Goal: Task Accomplishment & Management: Use online tool/utility

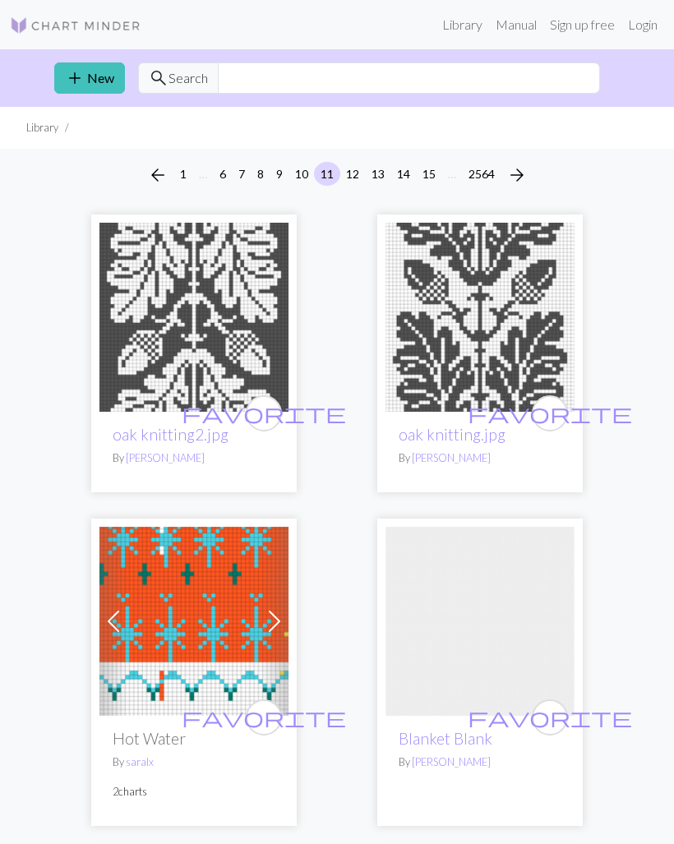
click at [636, 19] on link "Login" at bounding box center [642, 24] width 43 height 33
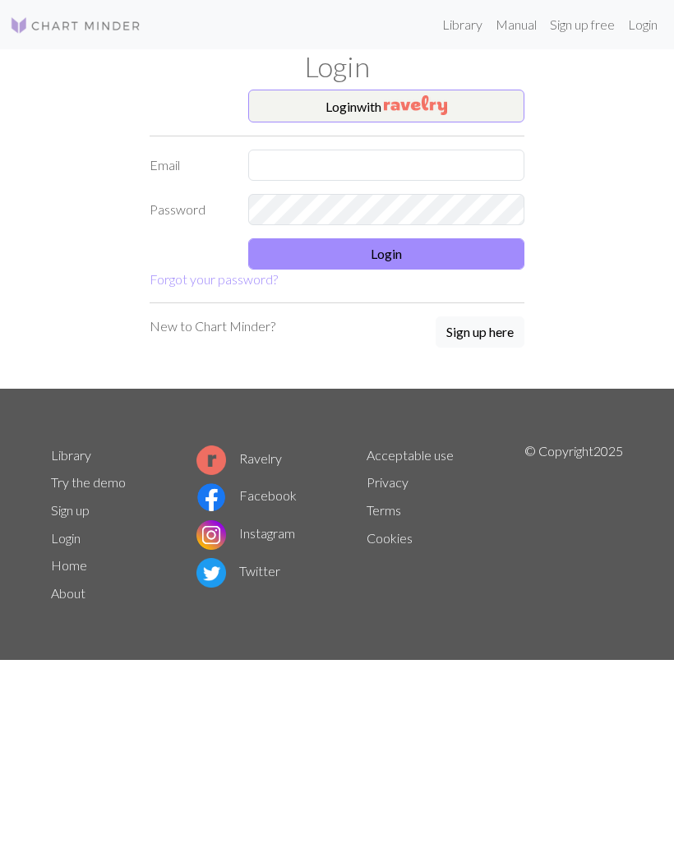
click at [490, 99] on button "Login with" at bounding box center [386, 106] width 276 height 33
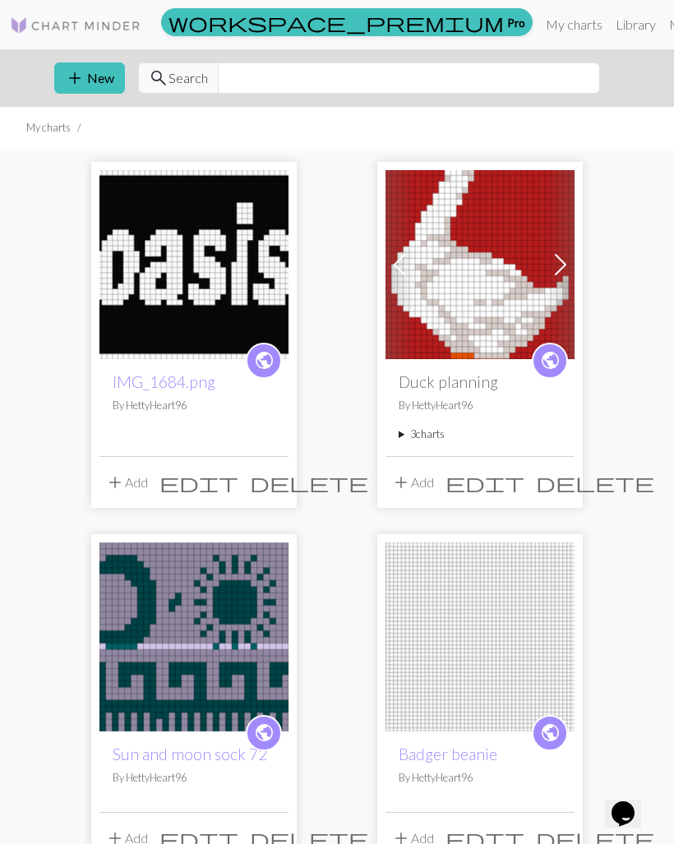
click at [91, 82] on button "add New" at bounding box center [89, 77] width 71 height 31
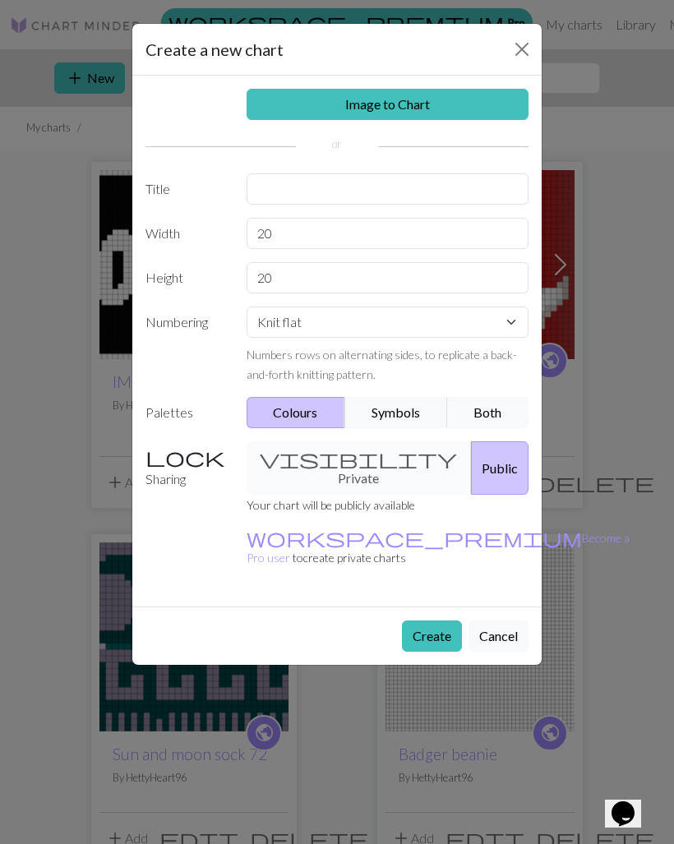
click at [493, 97] on link "Image to Chart" at bounding box center [388, 104] width 283 height 31
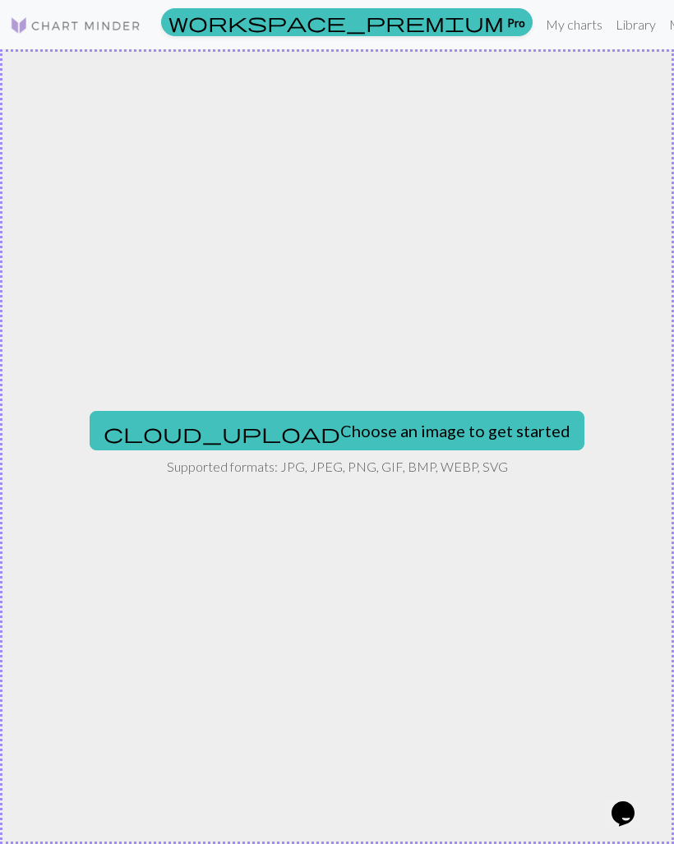
click at [417, 400] on div "cloud_upload Choose an image to get started Supported formats: JPG, JPEG, PNG, …" at bounding box center [337, 446] width 674 height 795
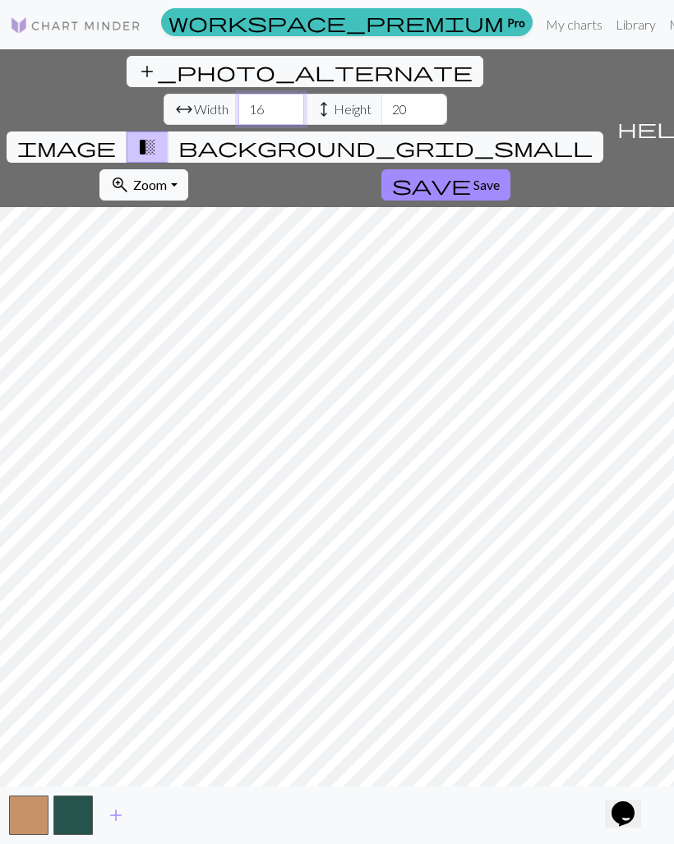
click at [238, 94] on input "16" at bounding box center [271, 109] width 66 height 31
type input "1"
type input "80"
click at [381, 94] on input "20" at bounding box center [414, 109] width 66 height 31
type input "2"
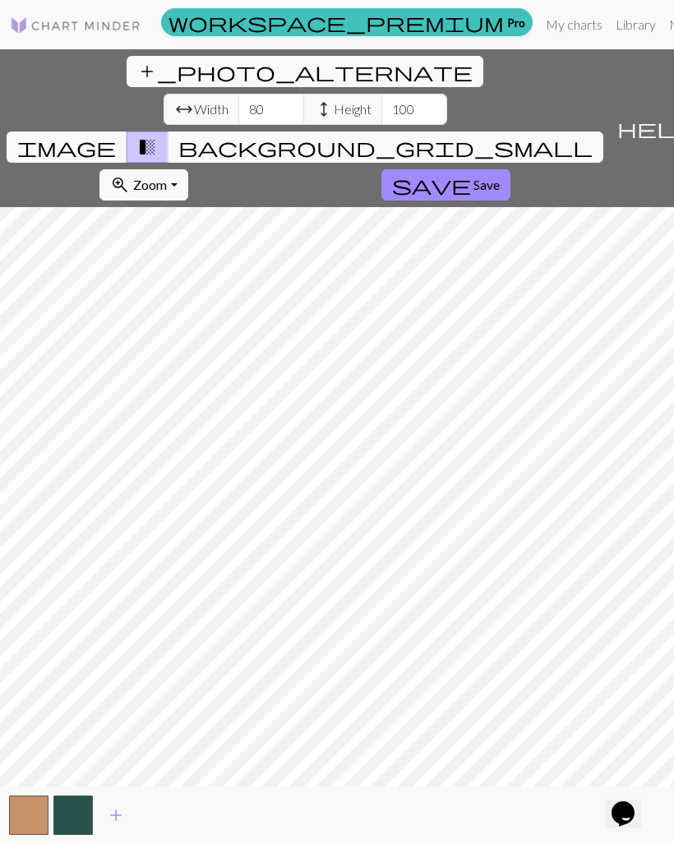
click at [127, 132] on button "image" at bounding box center [67, 147] width 121 height 31
click at [157, 136] on span "transition_fade" at bounding box center [147, 147] width 20 height 23
click at [497, 136] on span "background_grid_small" at bounding box center [385, 147] width 414 height 23
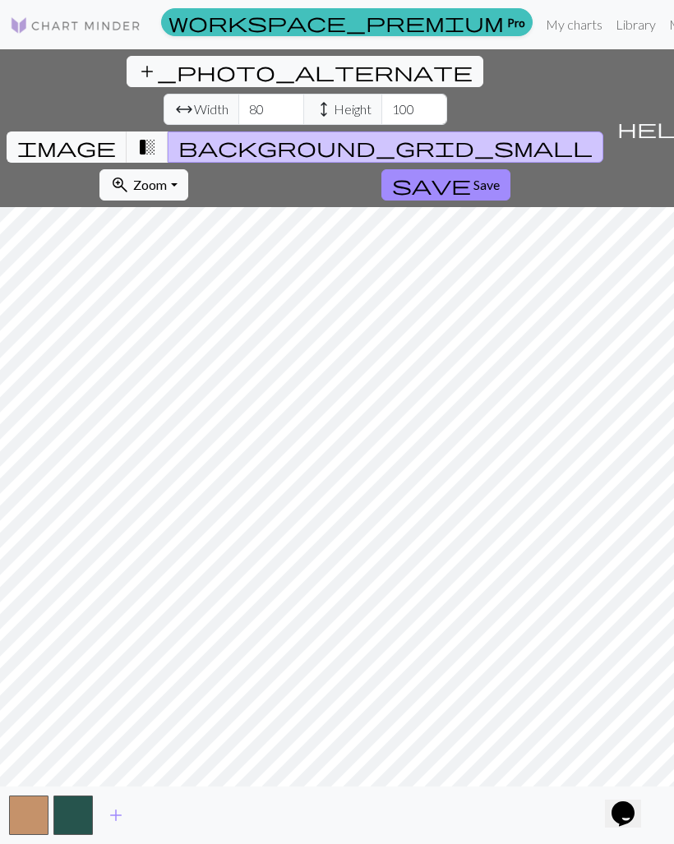
click at [168, 132] on button "transition_fade" at bounding box center [148, 147] width 42 height 31
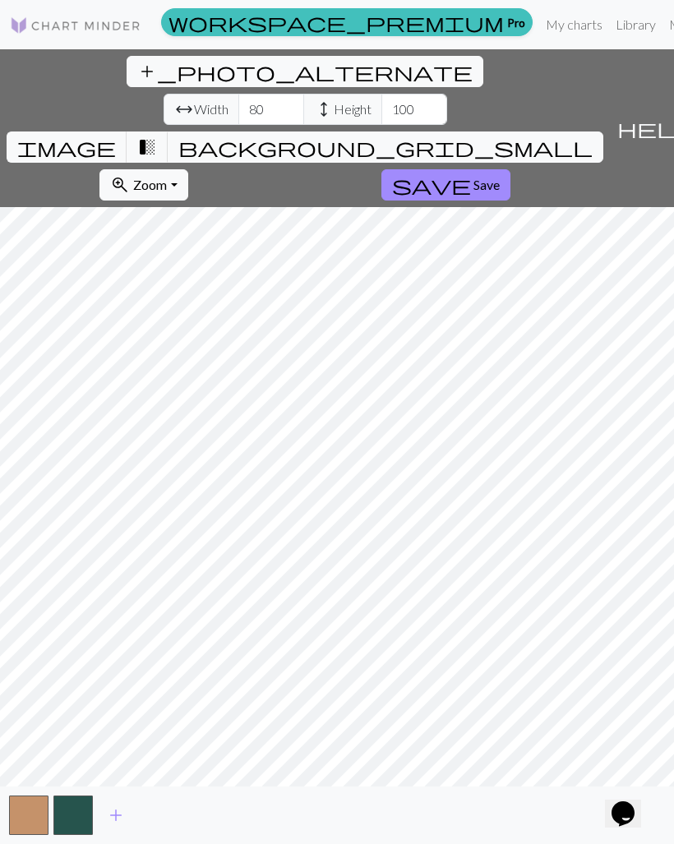
click at [157, 136] on span "transition_fade" at bounding box center [147, 147] width 20 height 23
click at [114, 827] on span "add" at bounding box center [116, 815] width 20 height 23
click at [159, 827] on span "add" at bounding box center [160, 815] width 20 height 23
click at [203, 827] on span "add" at bounding box center [205, 815] width 20 height 23
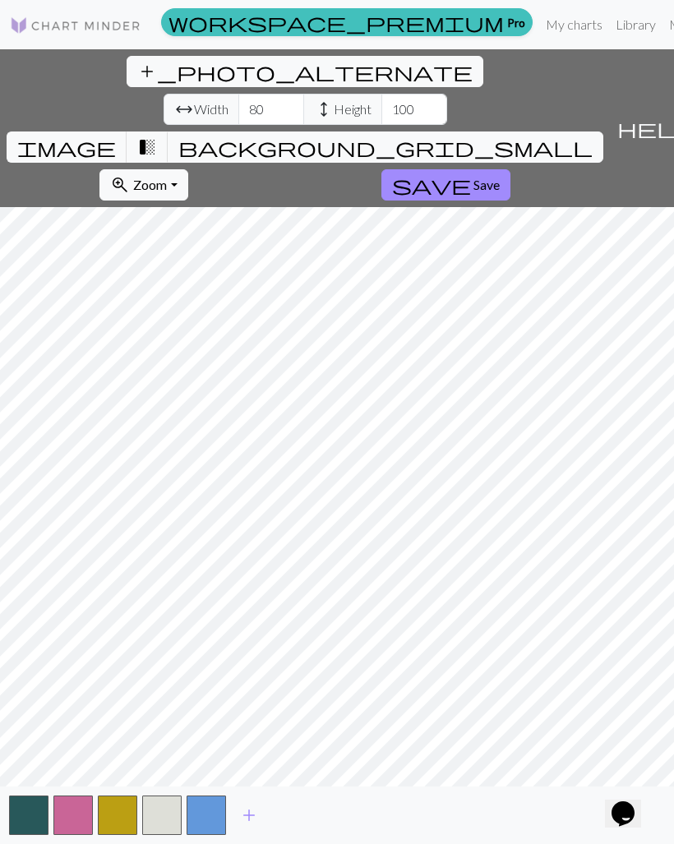
click at [240, 827] on span "add" at bounding box center [249, 815] width 20 height 23
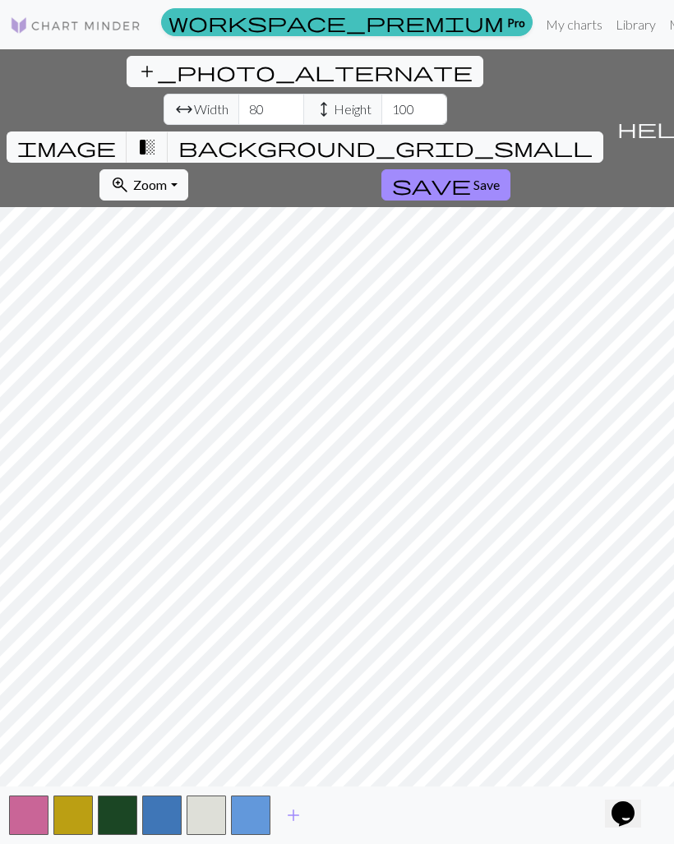
click at [116, 136] on span "image" at bounding box center [66, 147] width 99 height 23
click at [293, 827] on span "add" at bounding box center [294, 815] width 20 height 23
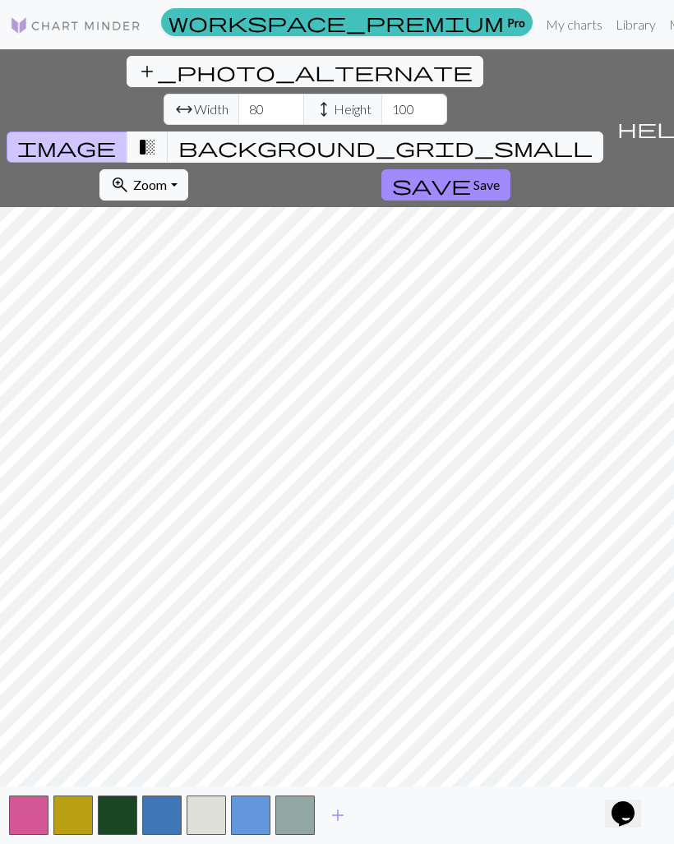
click at [157, 136] on span "transition_fade" at bounding box center [147, 147] width 20 height 23
click at [491, 136] on span "background_grid_small" at bounding box center [385, 147] width 414 height 23
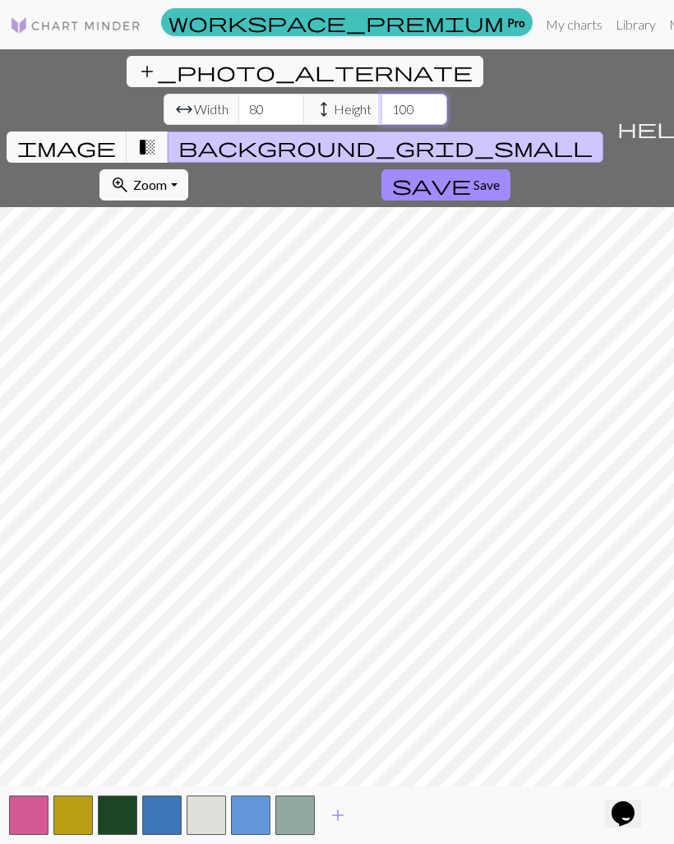
click at [381, 94] on input "100" at bounding box center [414, 109] width 66 height 31
type input "120"
click at [116, 136] on span "image" at bounding box center [66, 147] width 99 height 23
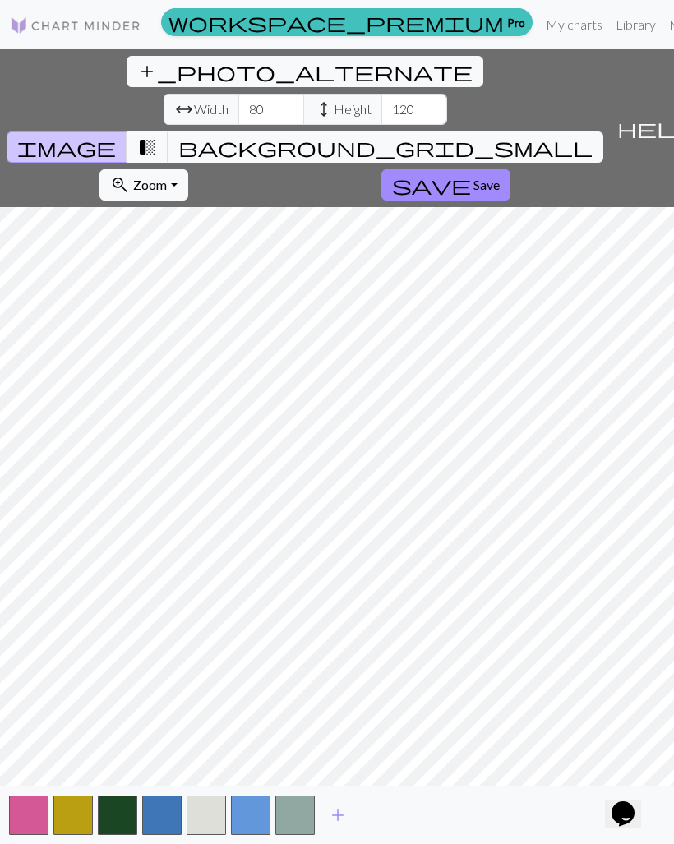
click at [510, 132] on button "background_grid_small" at bounding box center [386, 147] width 436 height 31
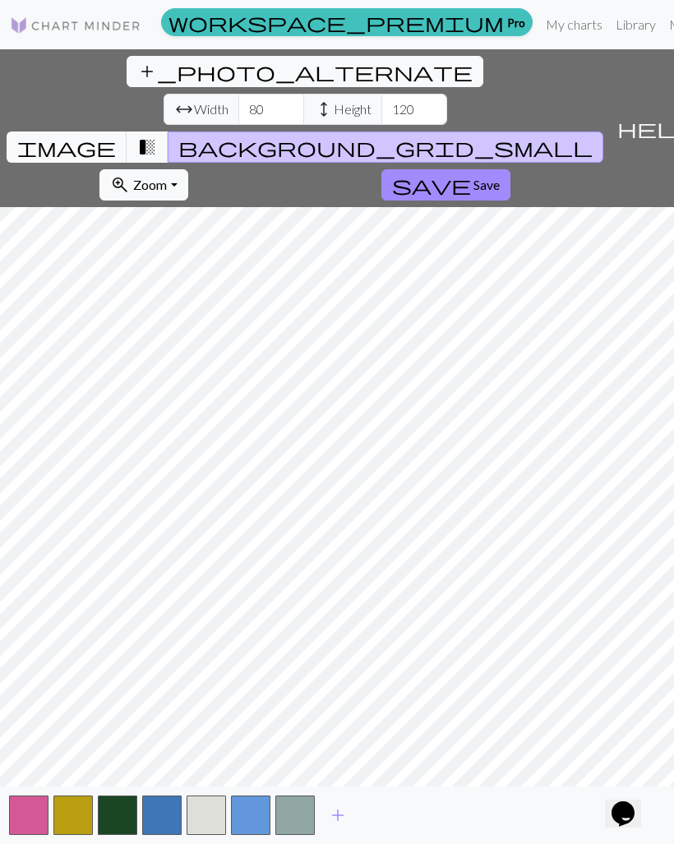
click at [116, 136] on span "image" at bounding box center [66, 147] width 99 height 23
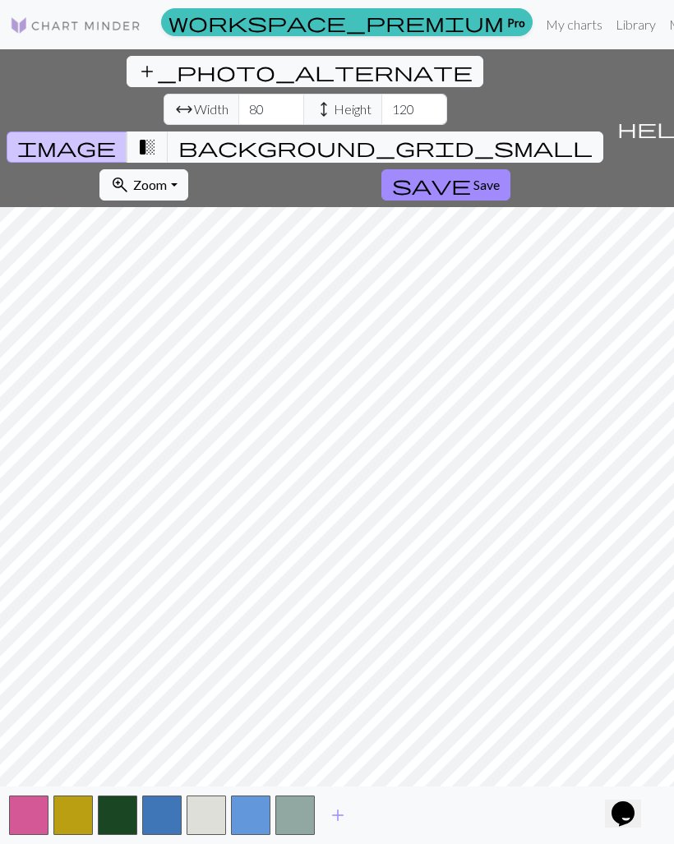
click at [524, 73] on div "add_photo_alternate Change image arrow_range Width 80 height Height 120 image t…" at bounding box center [305, 128] width 610 height 158
click at [187, 169] on button "zoom_in Zoom Zoom" at bounding box center [143, 184] width 88 height 31
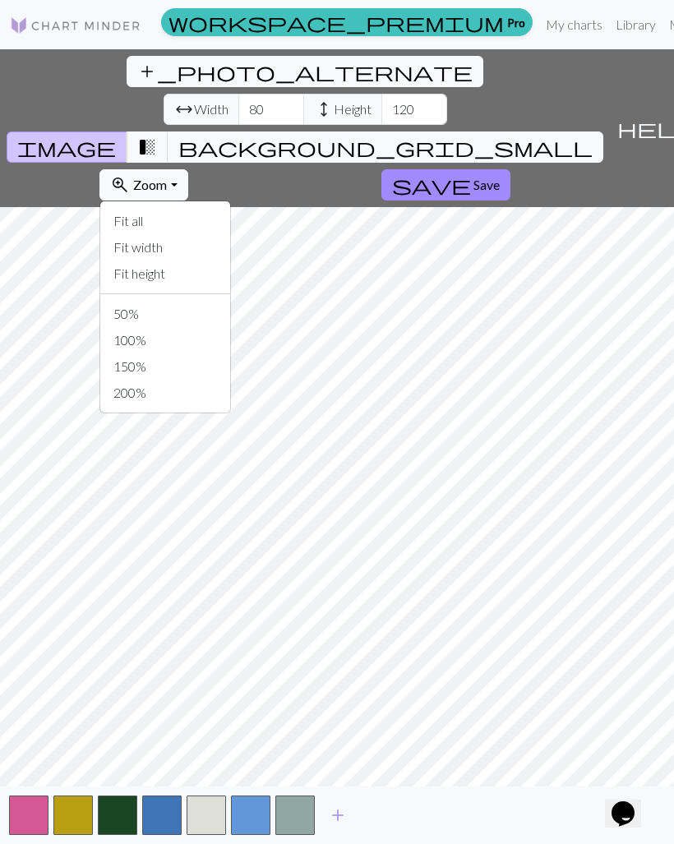
click at [508, 132] on button "background_grid_small" at bounding box center [386, 147] width 436 height 31
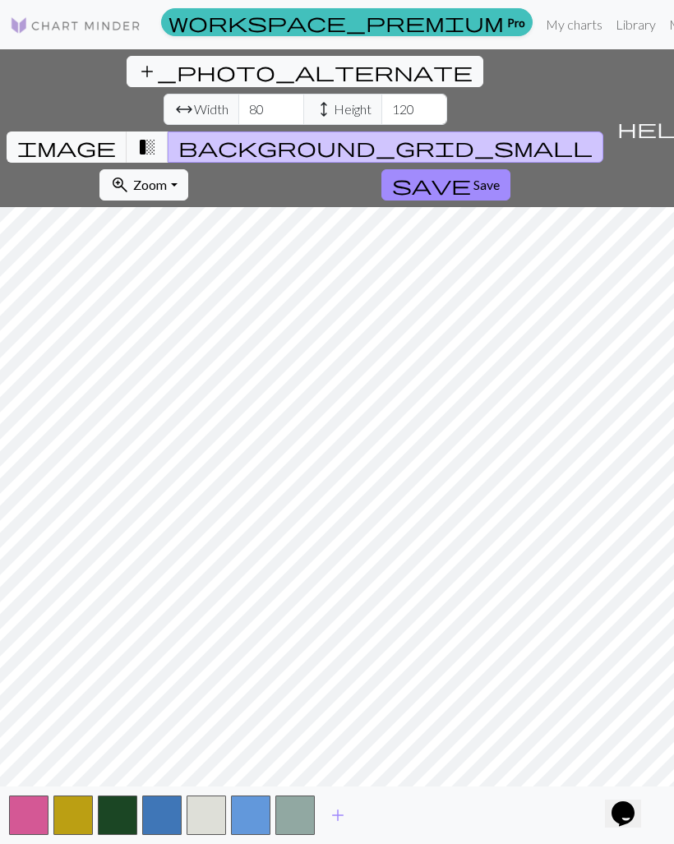
click at [507, 132] on button "background_grid_small" at bounding box center [386, 147] width 436 height 31
click at [114, 16] on img at bounding box center [76, 26] width 132 height 20
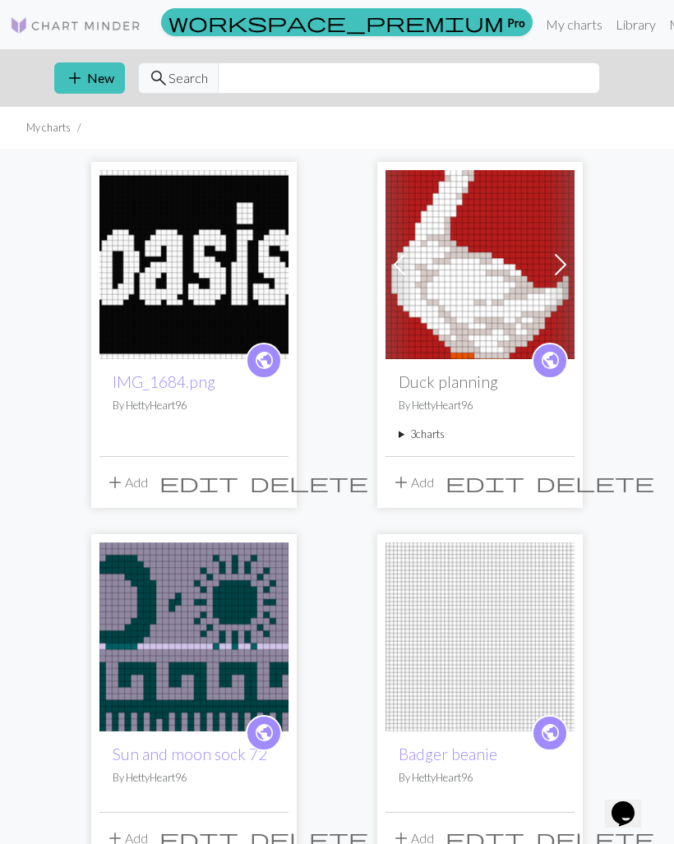
click at [609, 31] on link "Library" at bounding box center [635, 24] width 53 height 33
click at [609, 27] on link "Library" at bounding box center [635, 24] width 53 height 33
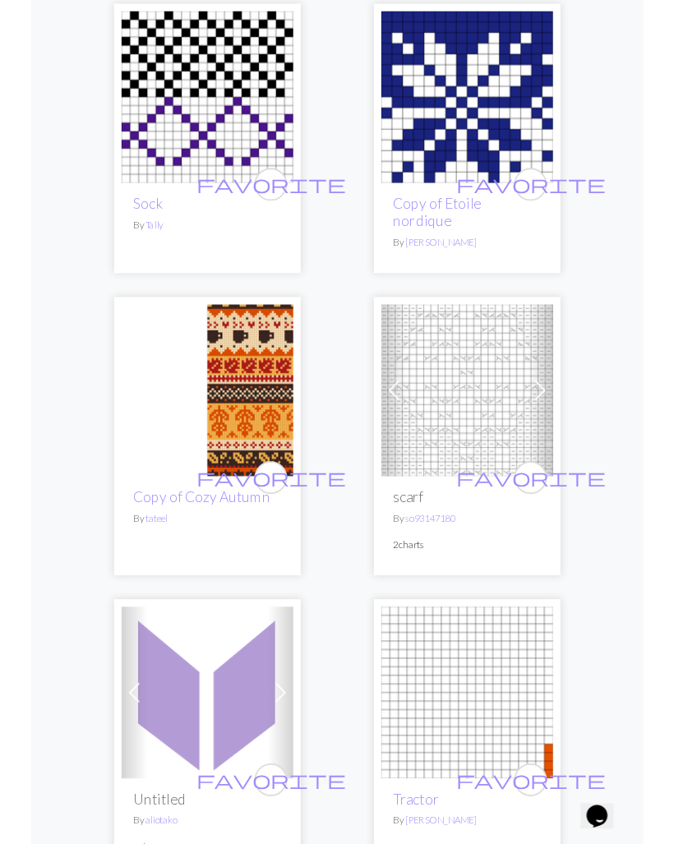
scroll to position [561, 0]
